Goal: Navigation & Orientation: Find specific page/section

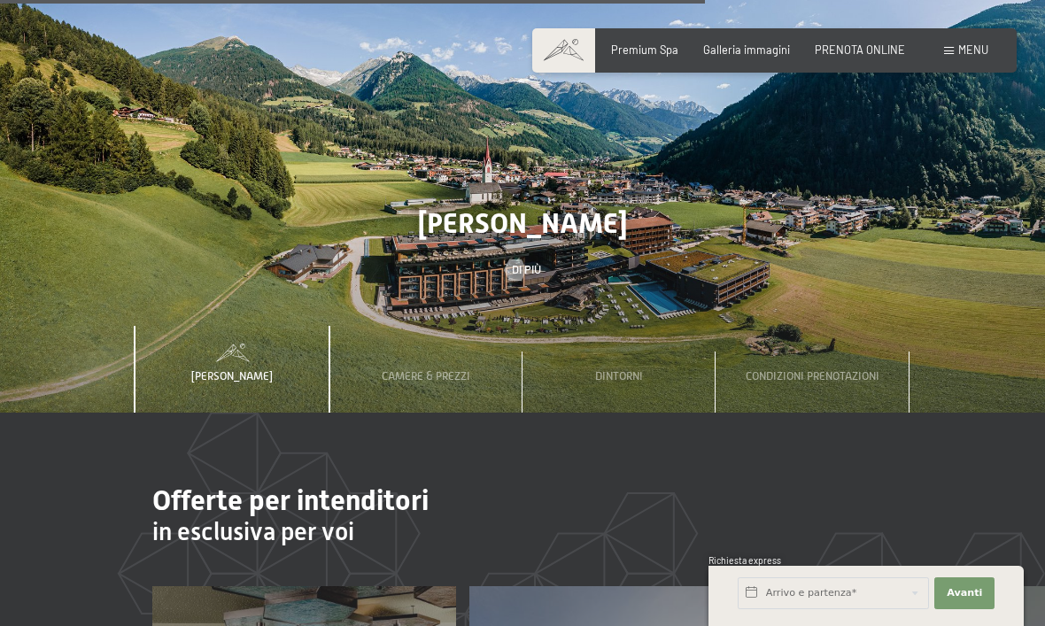
scroll to position [4339, 0]
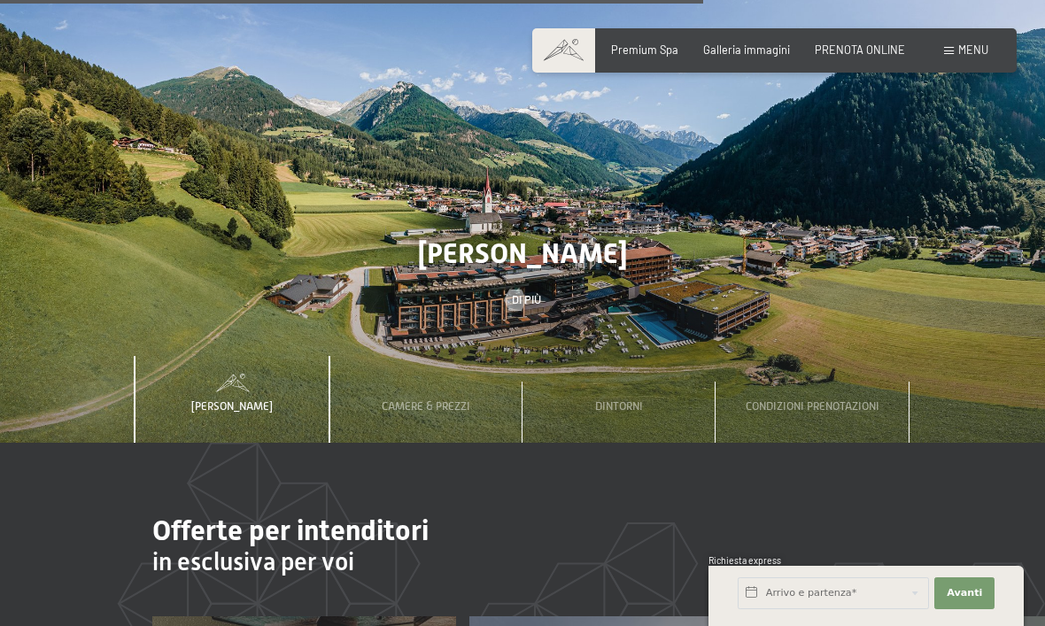
click at [724, 55] on div "Galleria immagini" at bounding box center [746, 50] width 87 height 16
click at [746, 52] on span "Galleria immagini" at bounding box center [746, 49] width 87 height 14
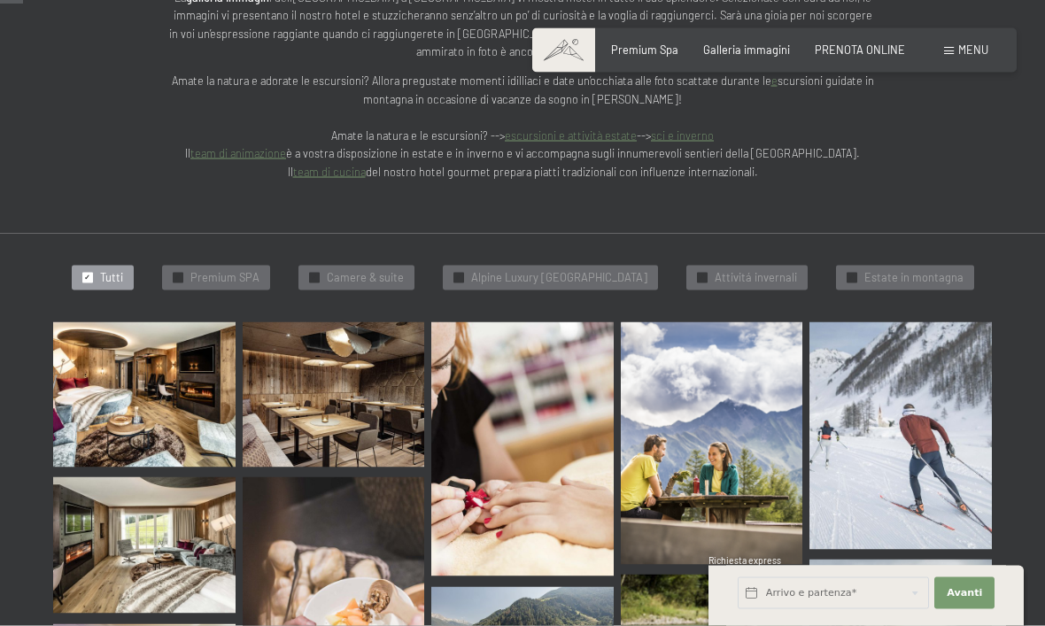
scroll to position [330, 0]
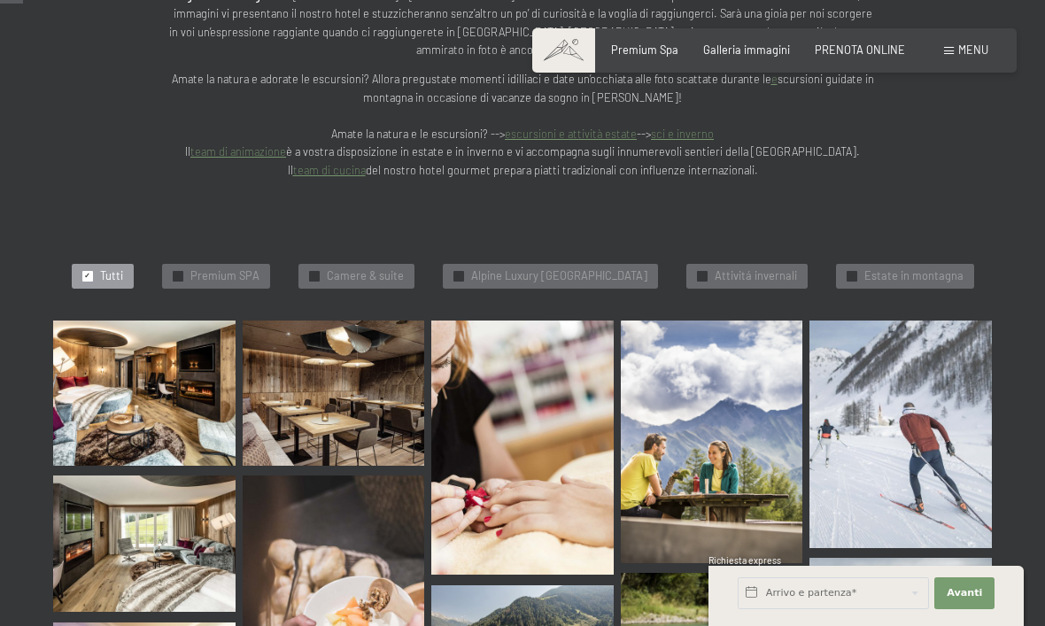
click at [165, 349] on img at bounding box center [144, 392] width 182 height 145
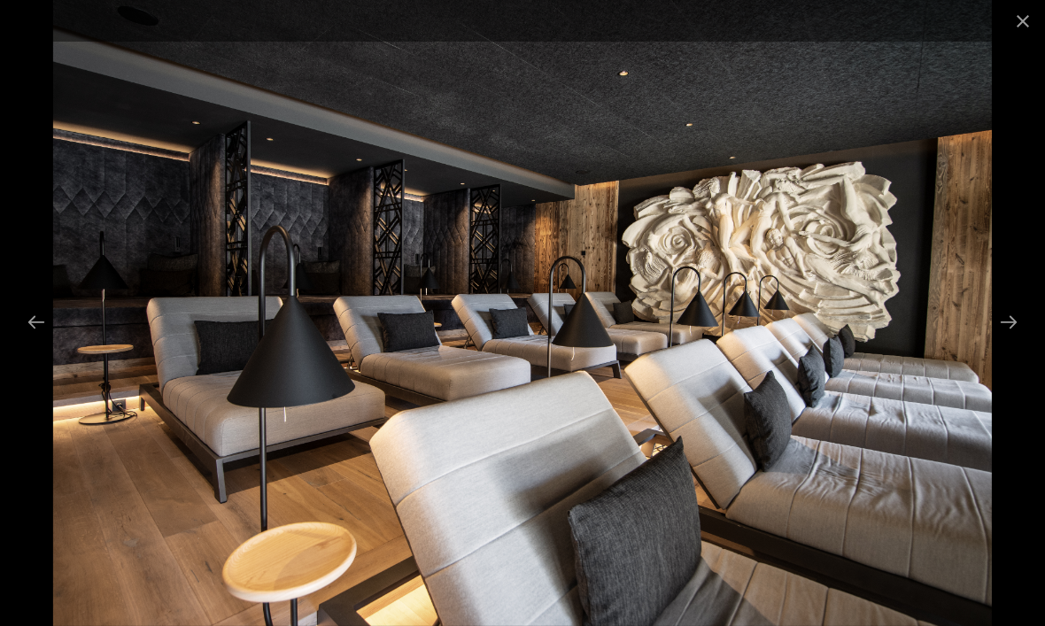
click at [1015, 339] on button "Next slide" at bounding box center [1008, 322] width 37 height 35
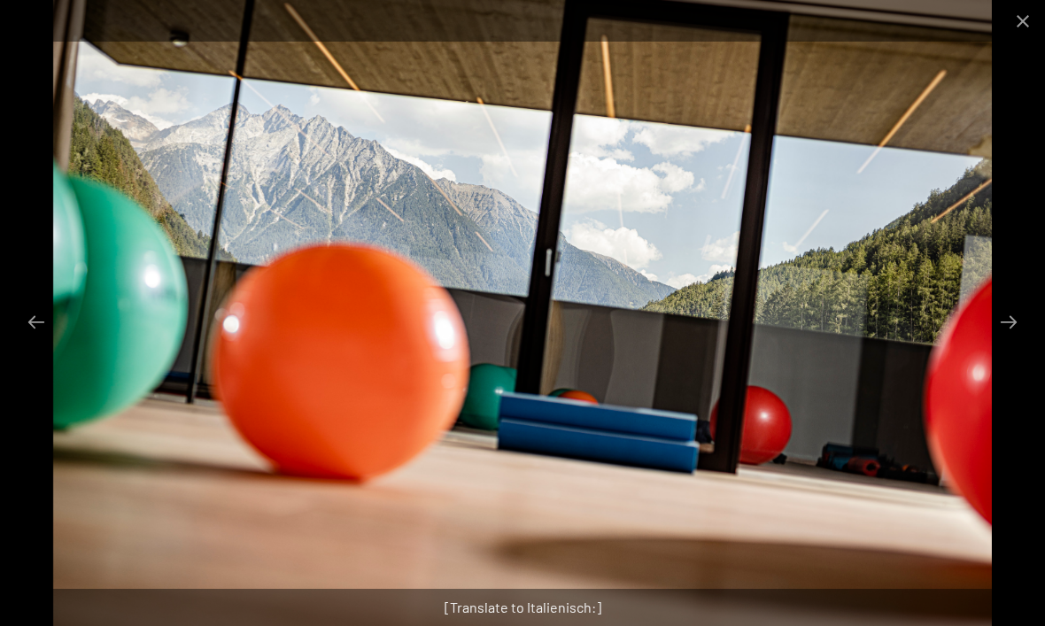
click at [999, 339] on button "Next slide" at bounding box center [1008, 322] width 37 height 35
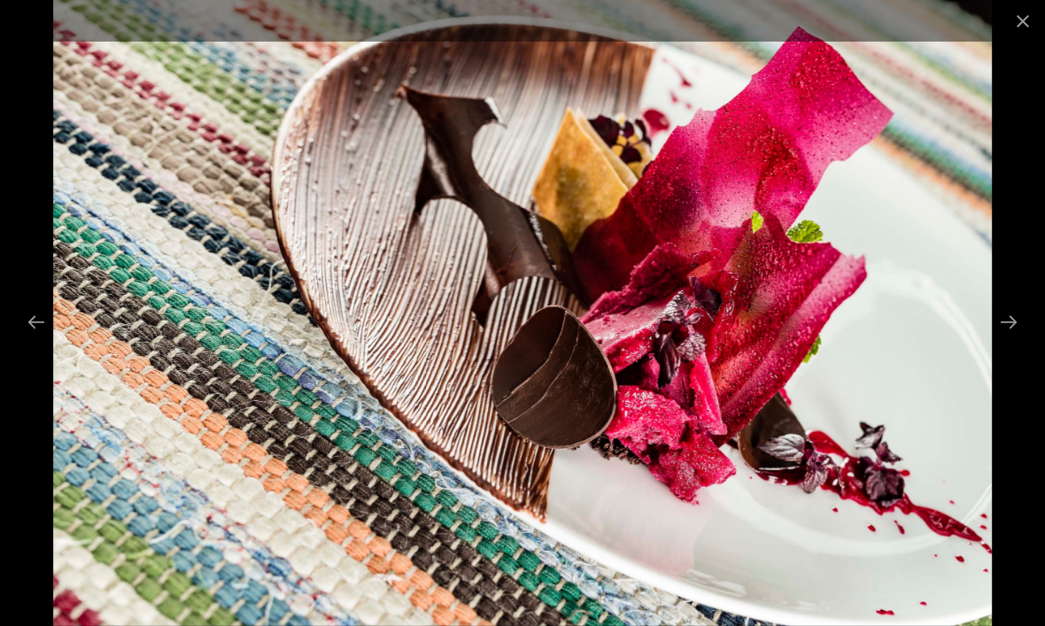
click at [1011, 339] on button "Next slide" at bounding box center [1008, 322] width 37 height 35
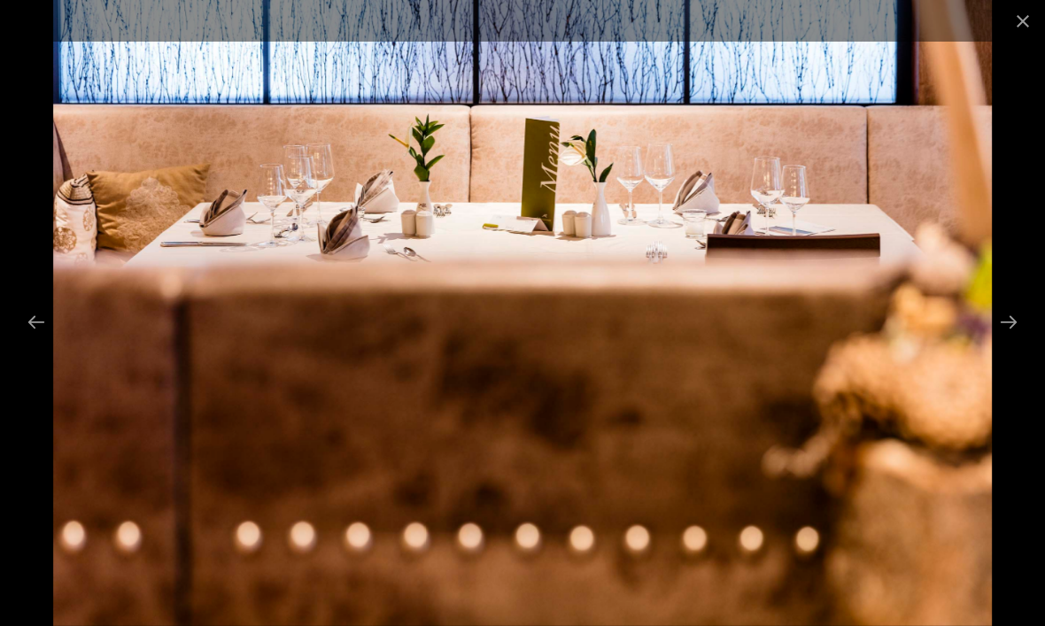
click at [1007, 339] on button "Next slide" at bounding box center [1008, 322] width 37 height 35
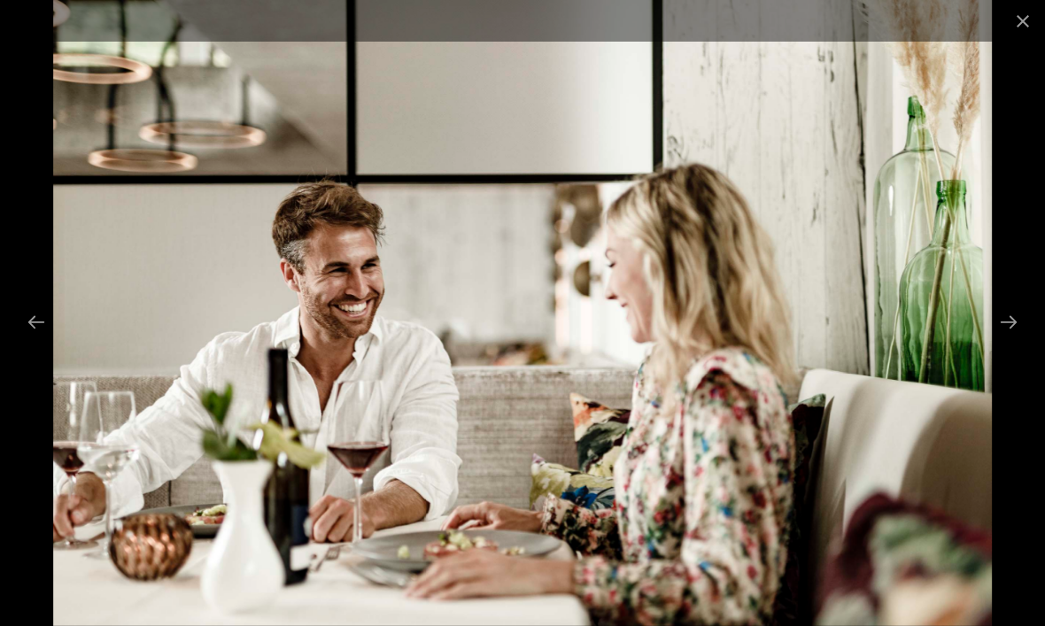
click at [1000, 339] on button "Next slide" at bounding box center [1008, 322] width 37 height 35
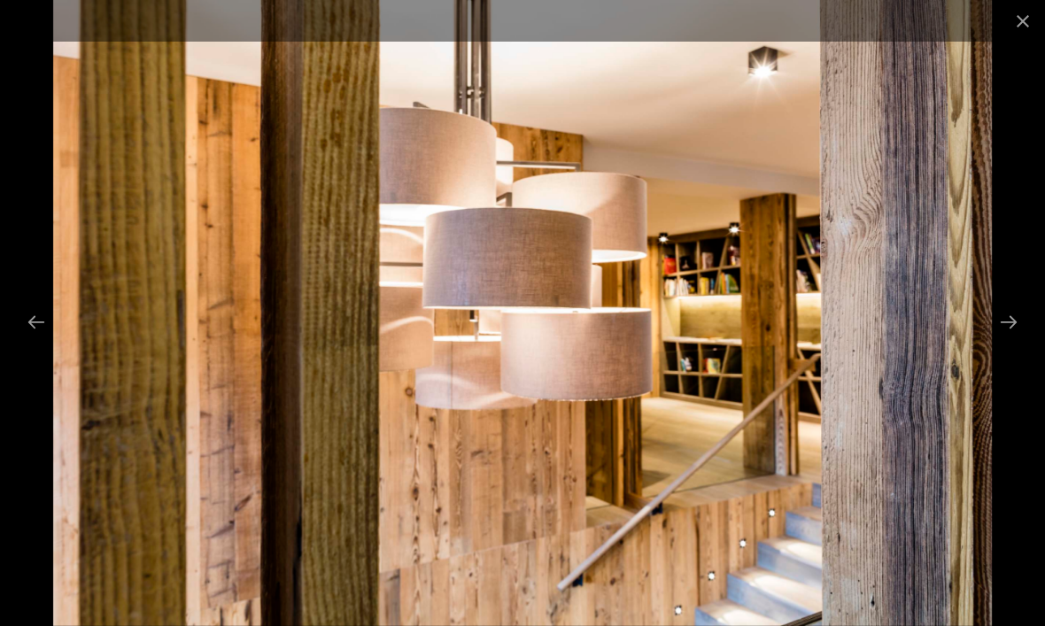
click at [992, 339] on button "Next slide" at bounding box center [1008, 322] width 37 height 35
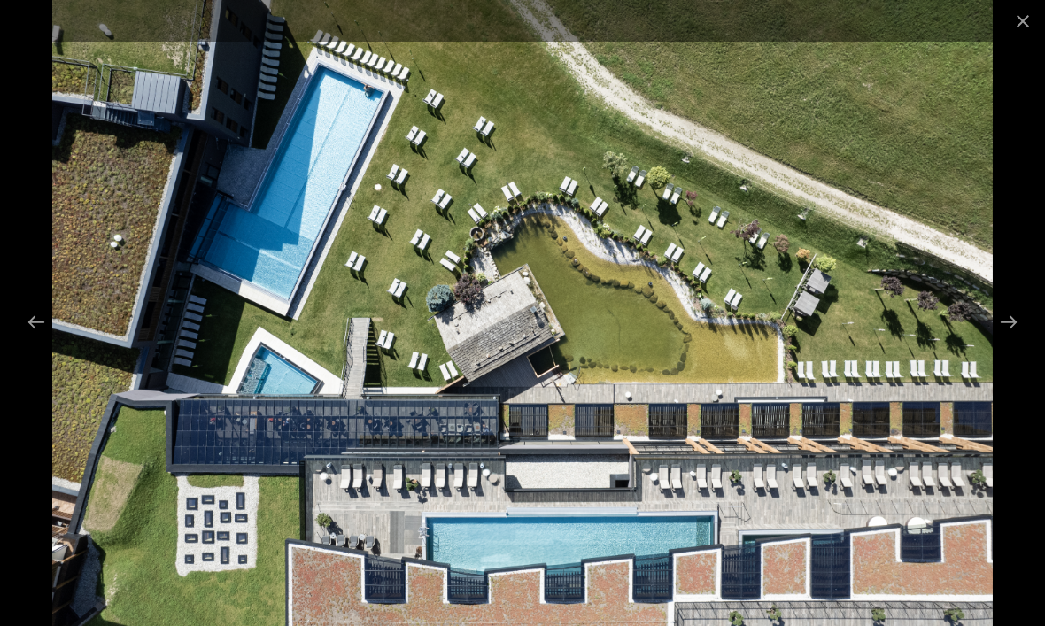
click at [1002, 339] on button "Next slide" at bounding box center [1008, 322] width 37 height 35
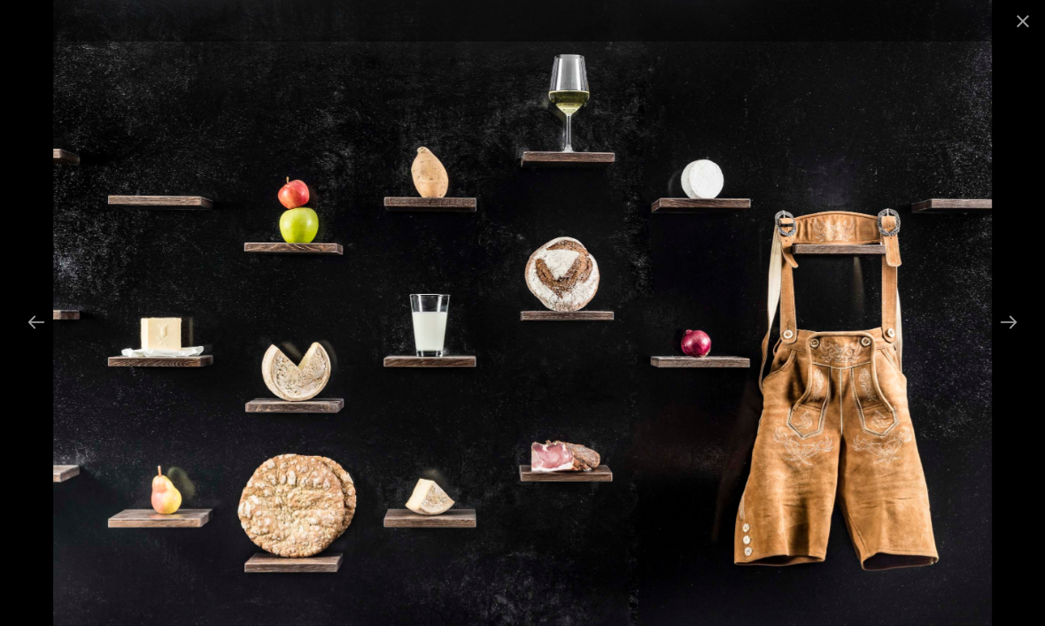
click at [1007, 339] on button "Next slide" at bounding box center [1008, 322] width 37 height 35
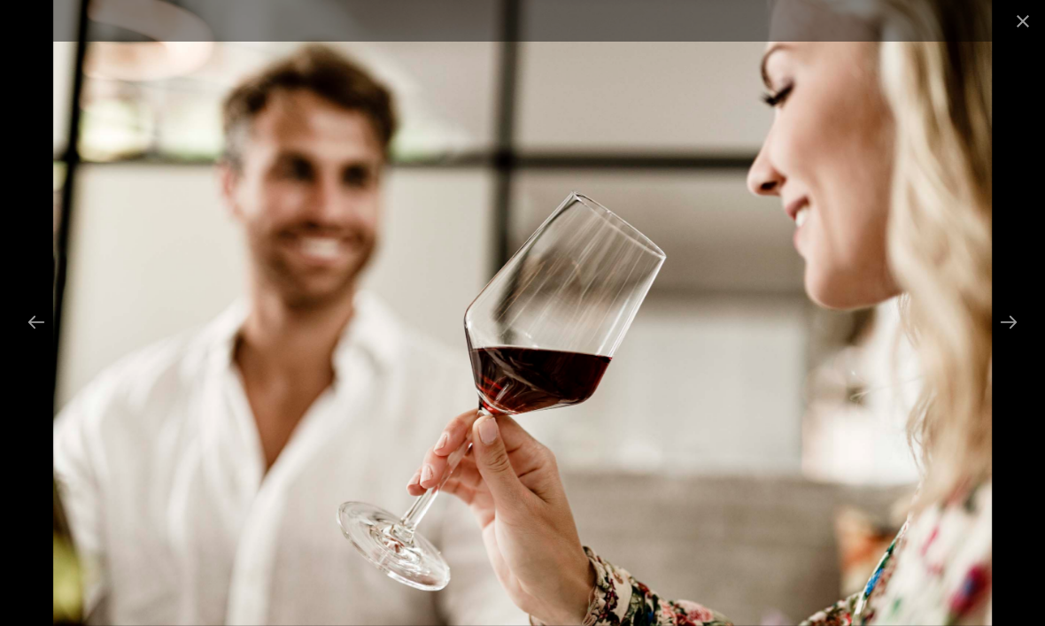
click at [1019, 21] on button "Close gallery" at bounding box center [1022, 21] width 44 height 42
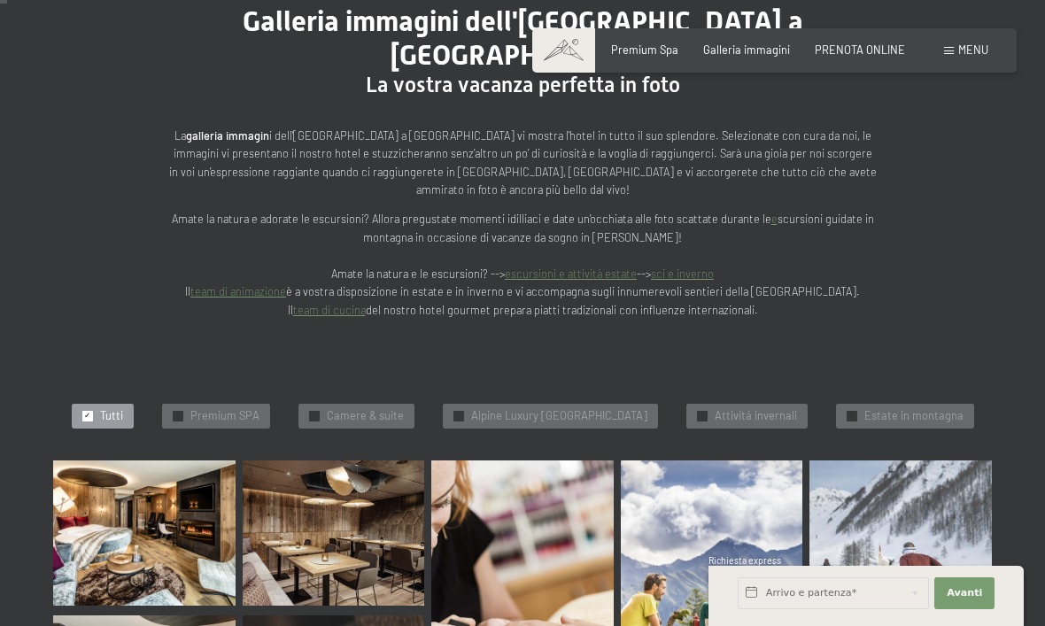
scroll to position [0, 0]
